Goal: Task Accomplishment & Management: Manage account settings

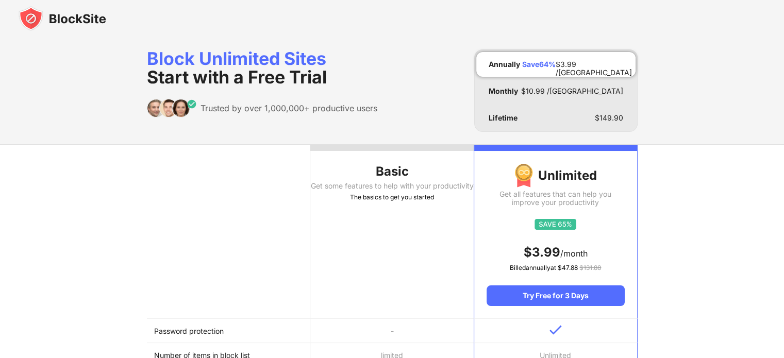
click at [92, 16] on img at bounding box center [63, 18] width 88 height 25
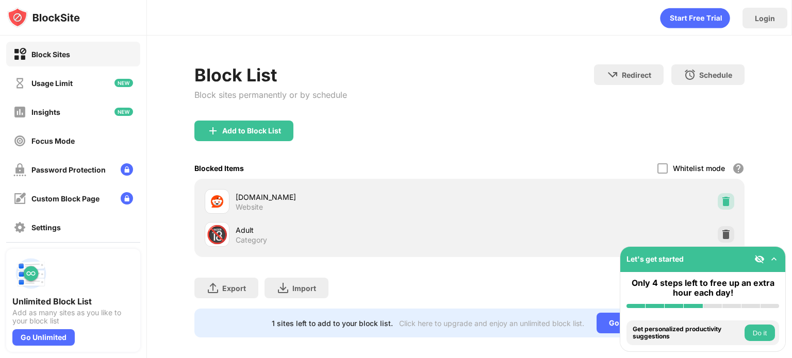
click at [718, 197] on div at bounding box center [726, 201] width 16 height 16
